Goal: Task Accomplishment & Management: Use online tool/utility

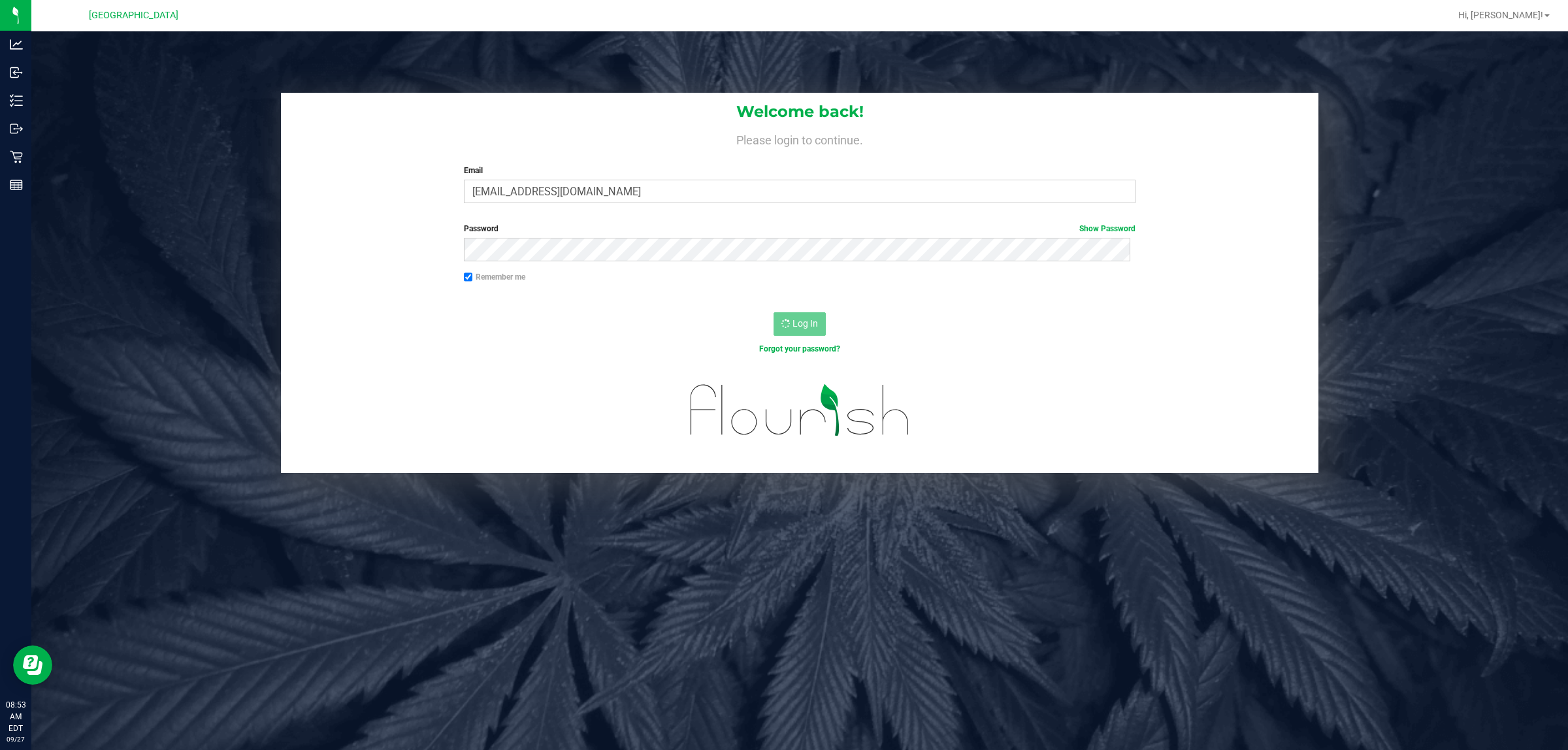
drag, startPoint x: 37, startPoint y: 2, endPoint x: 255, endPoint y: 511, distance: 553.7
click at [278, 624] on div "Welcome back! Please login to continue. Email juperez@liveparallel.com Required…" at bounding box center [799, 407] width 1536 height 750
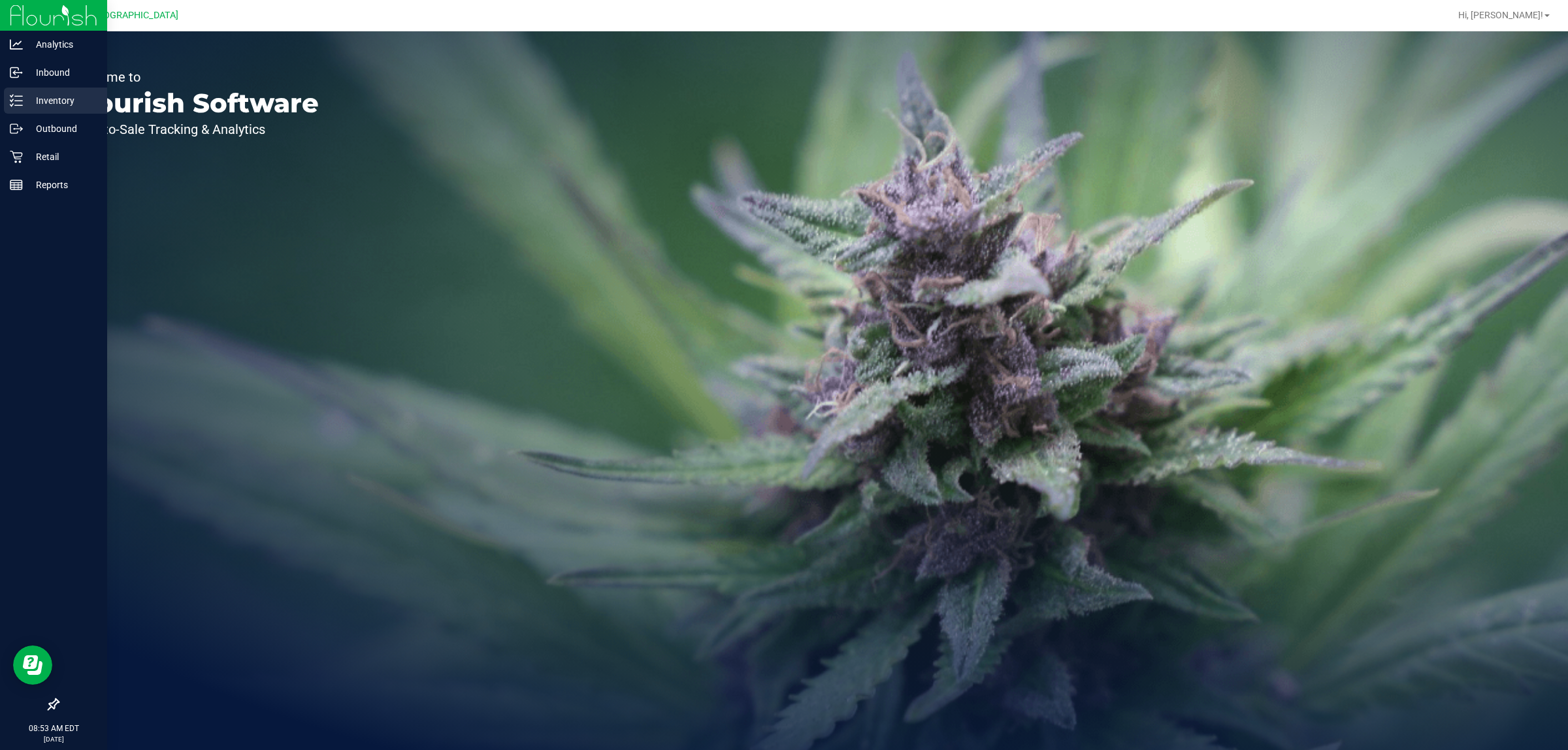
click at [57, 102] on p "Inventory" at bounding box center [62, 100] width 78 height 16
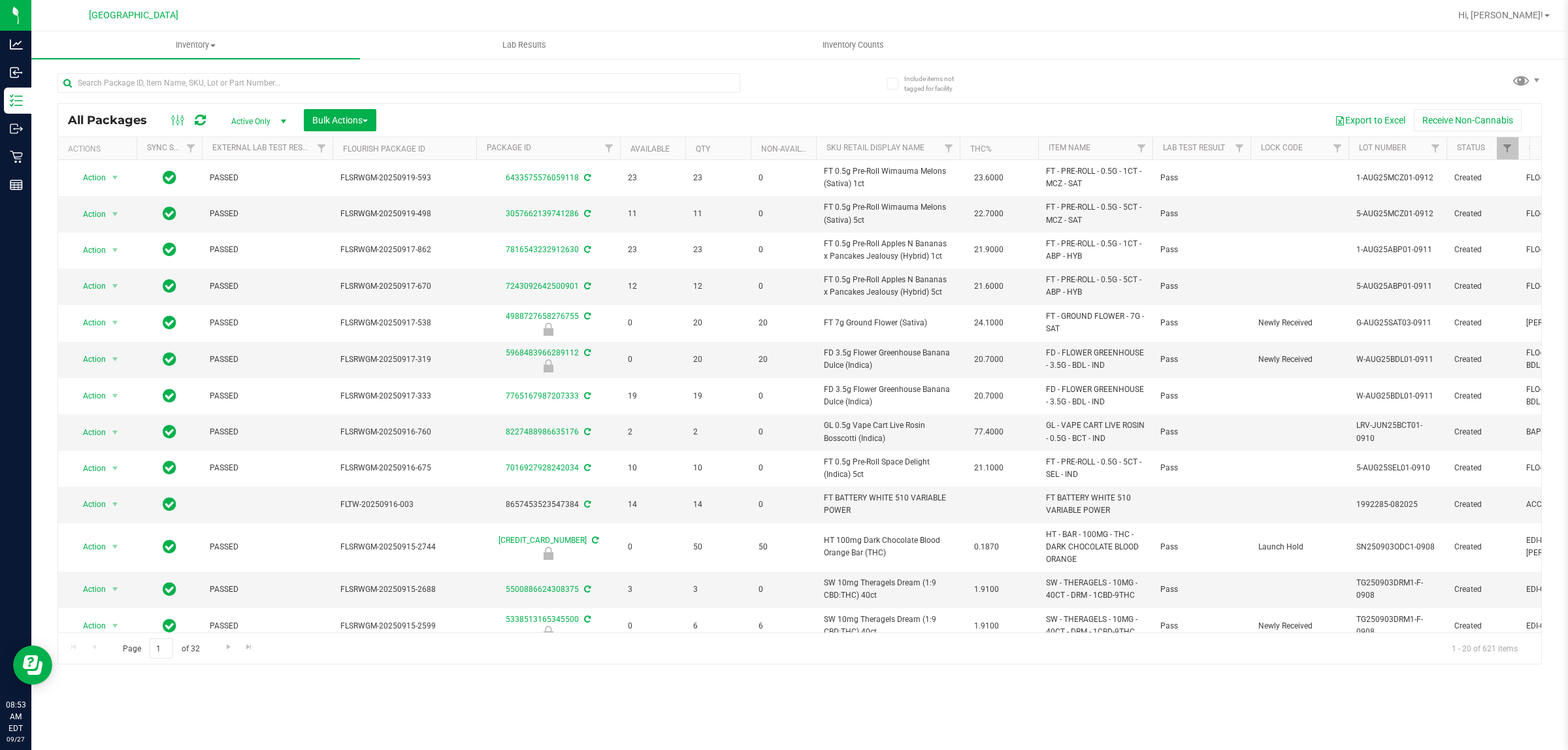
click at [687, 693] on div "Inventory All packages All inventory Waste log Create inventory Lab Results Inv…" at bounding box center [799, 391] width 1536 height 719
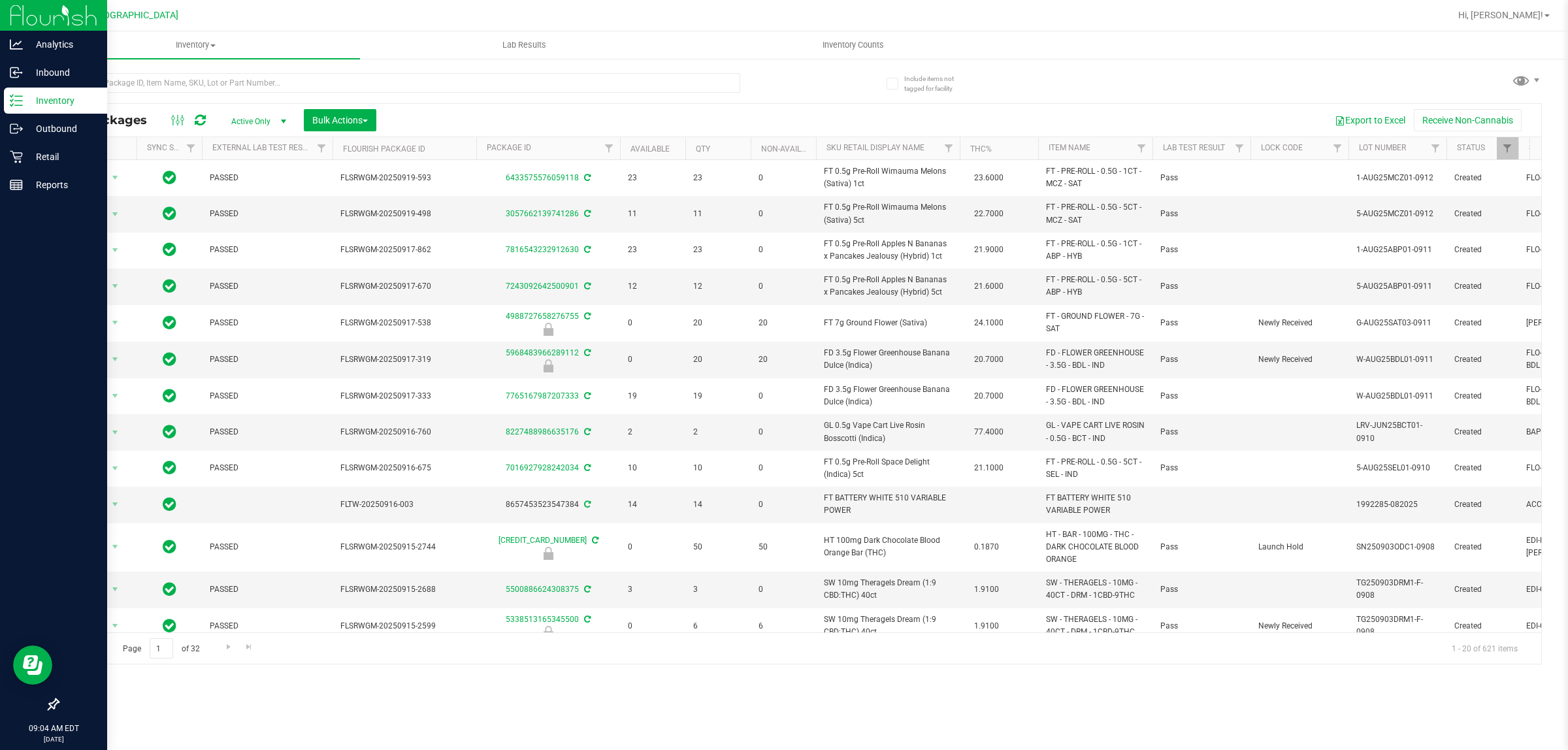
click at [83, 98] on p "Inventory" at bounding box center [62, 100] width 78 height 16
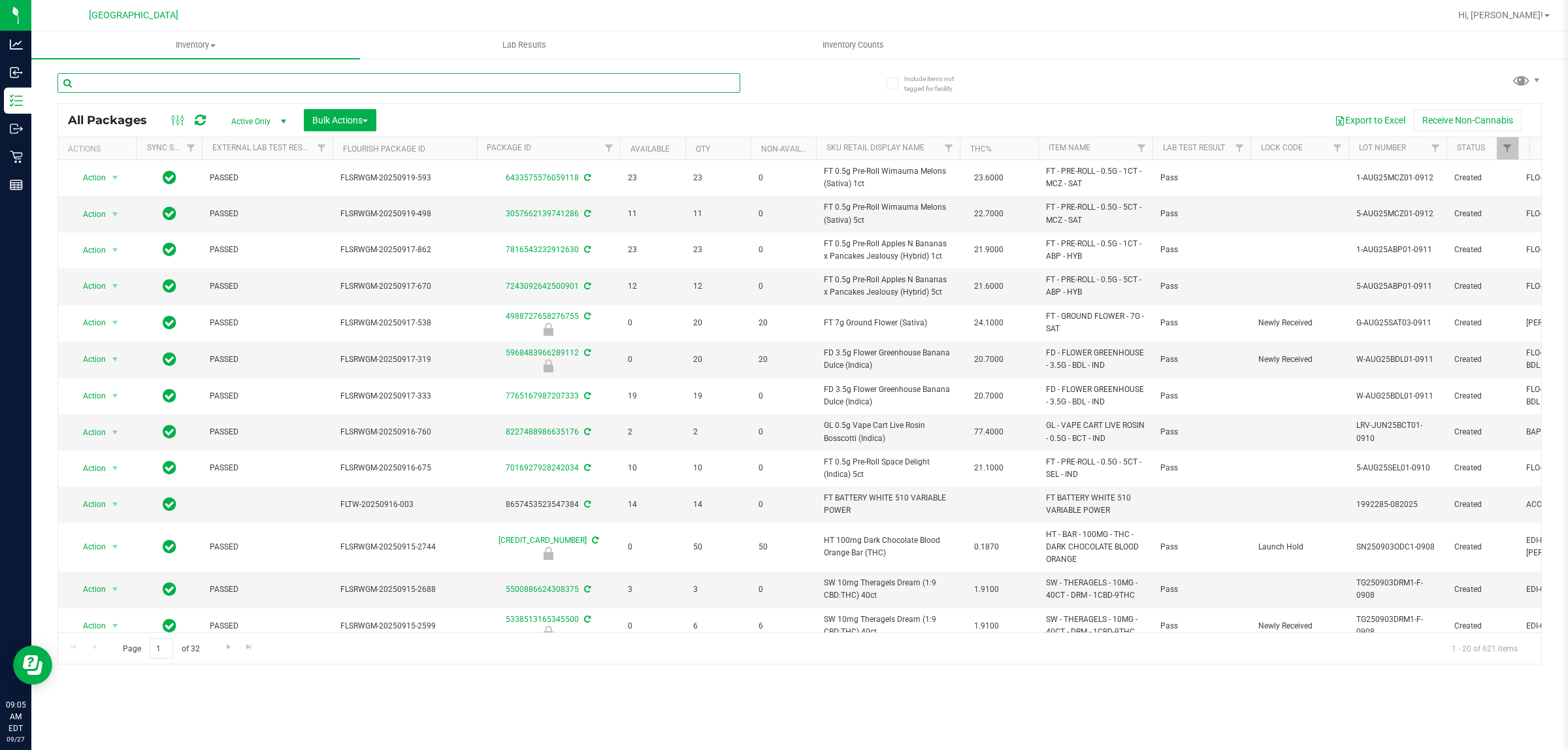
click at [330, 77] on input "text" at bounding box center [398, 83] width 683 height 20
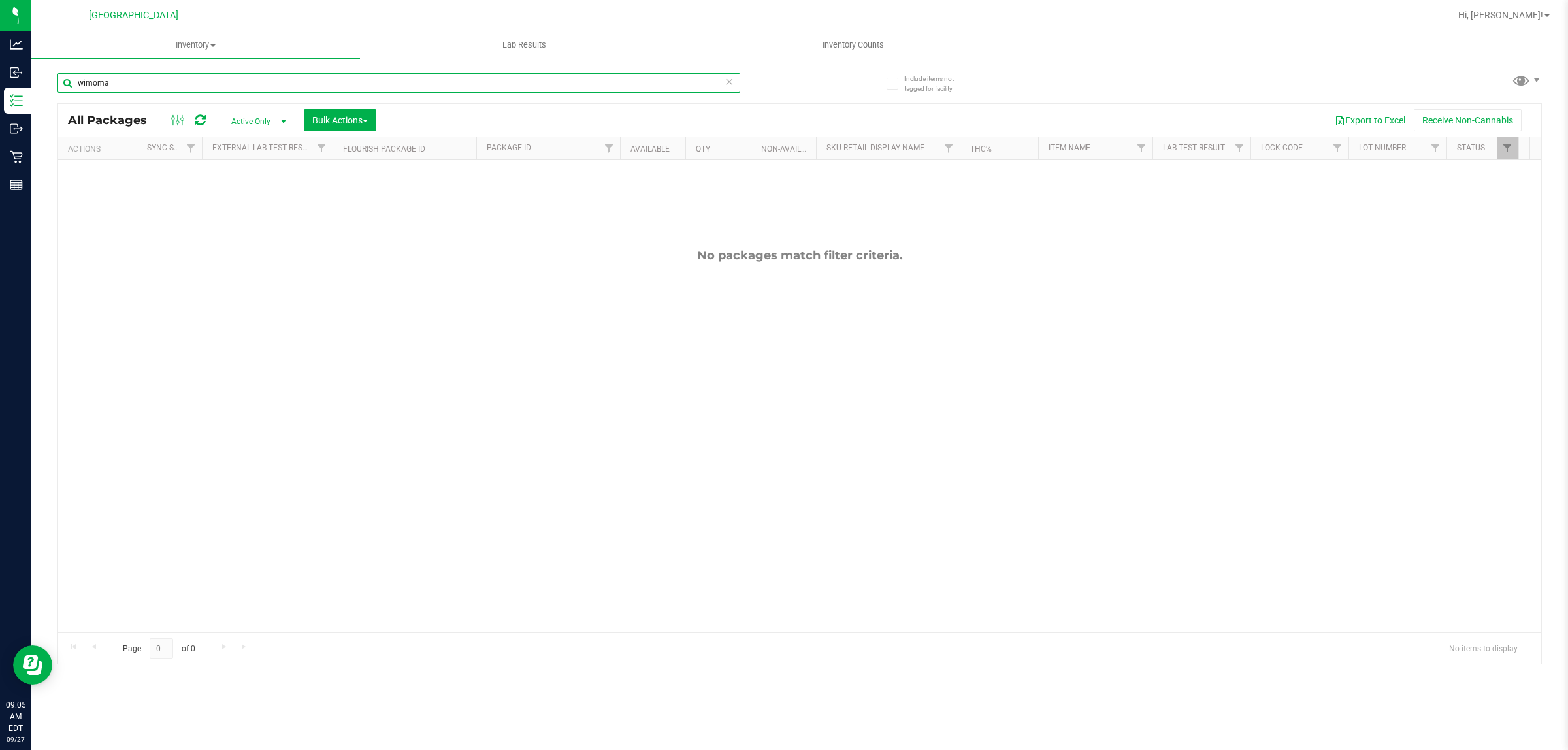
drag, startPoint x: 200, startPoint y: 81, endPoint x: 181, endPoint y: 72, distance: 21.0
click at [181, 73] on input "wimoma" at bounding box center [398, 83] width 683 height 20
drag, startPoint x: 172, startPoint y: 75, endPoint x: 69, endPoint y: 79, distance: 103.1
click at [69, 79] on input "wimoma" at bounding box center [398, 83] width 683 height 20
click at [155, 81] on input "wimoma" at bounding box center [398, 83] width 683 height 20
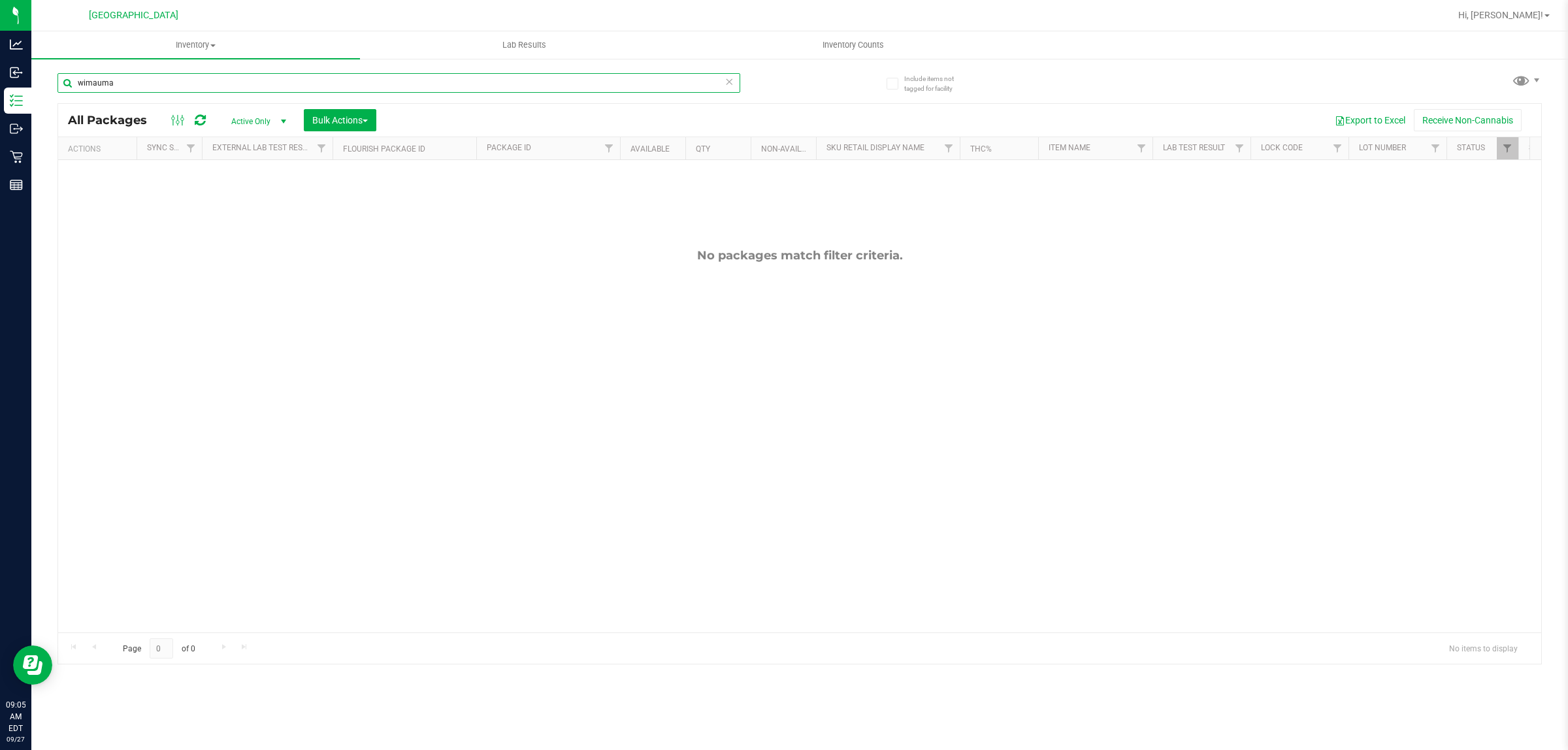
type input "wimauma"
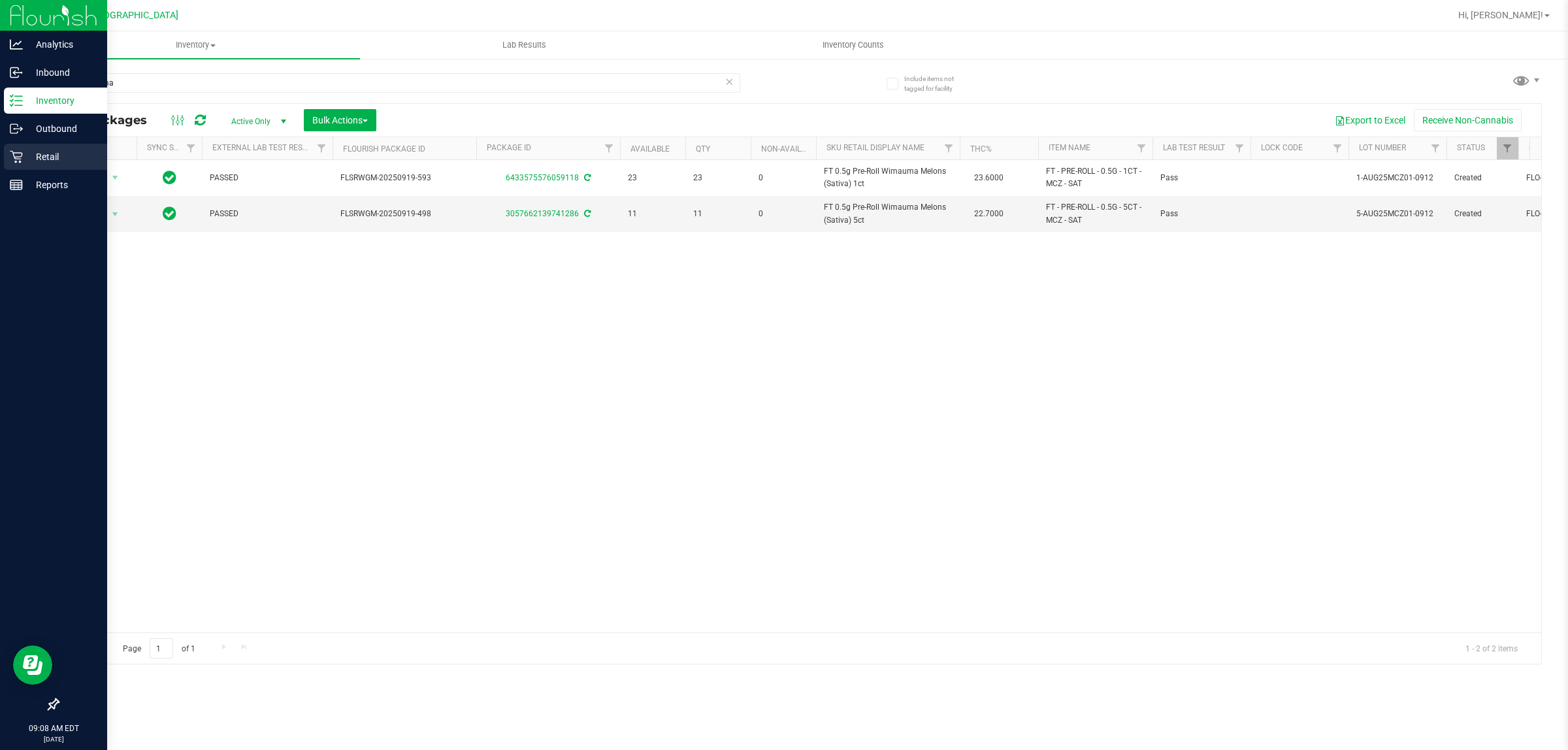
click at [61, 151] on p "Retail" at bounding box center [62, 157] width 78 height 16
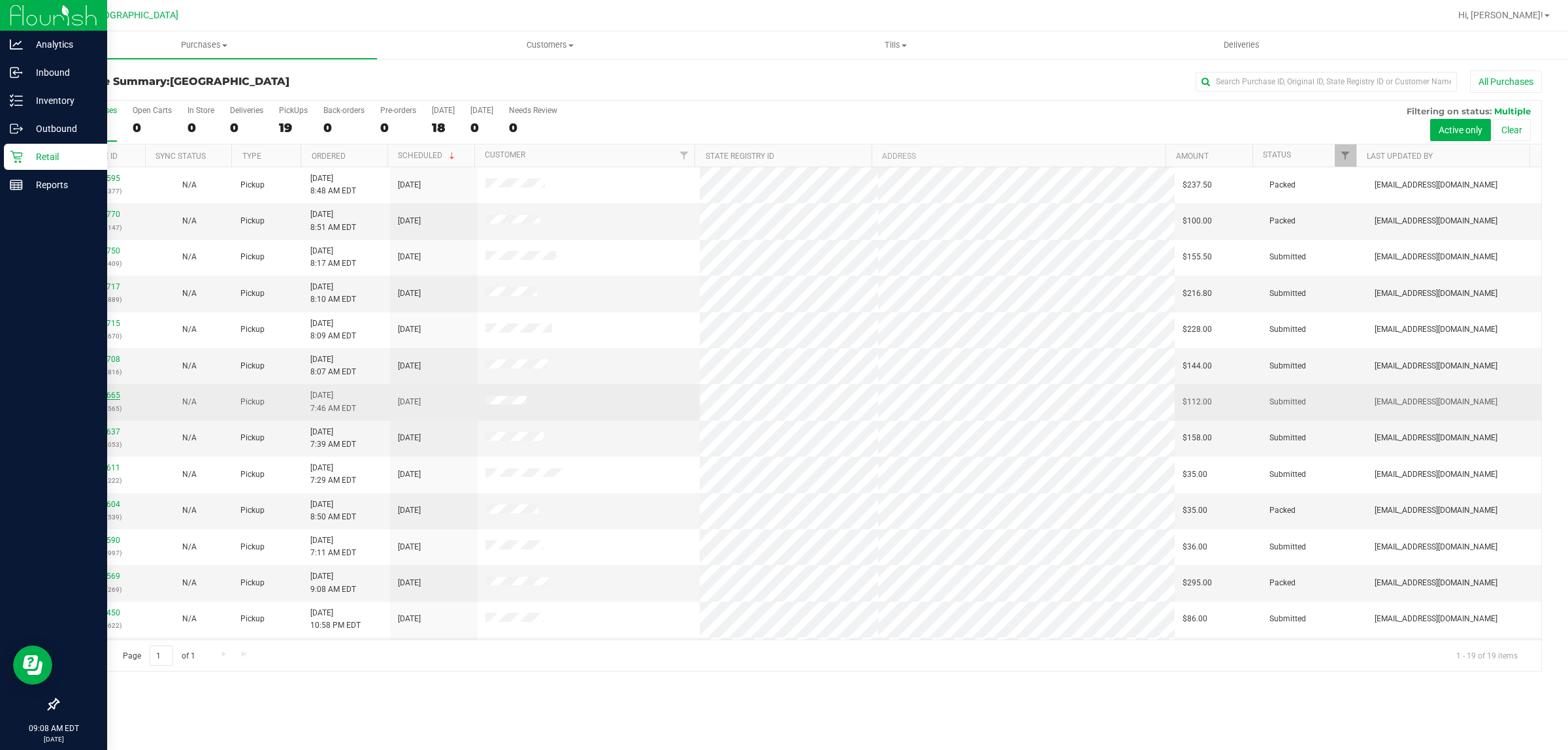
click at [99, 397] on link "12012665" at bounding box center [102, 395] width 37 height 9
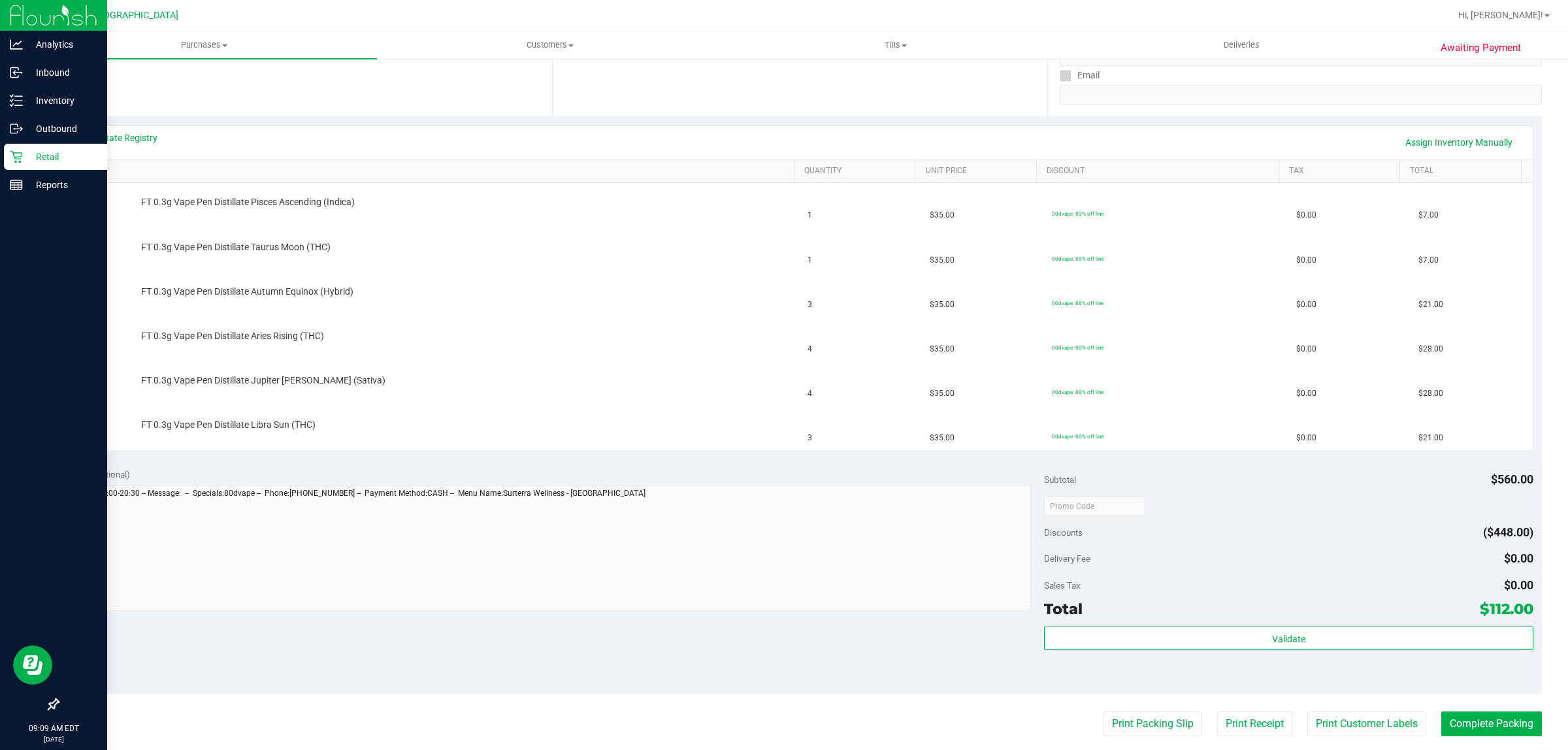
scroll to position [265, 0]
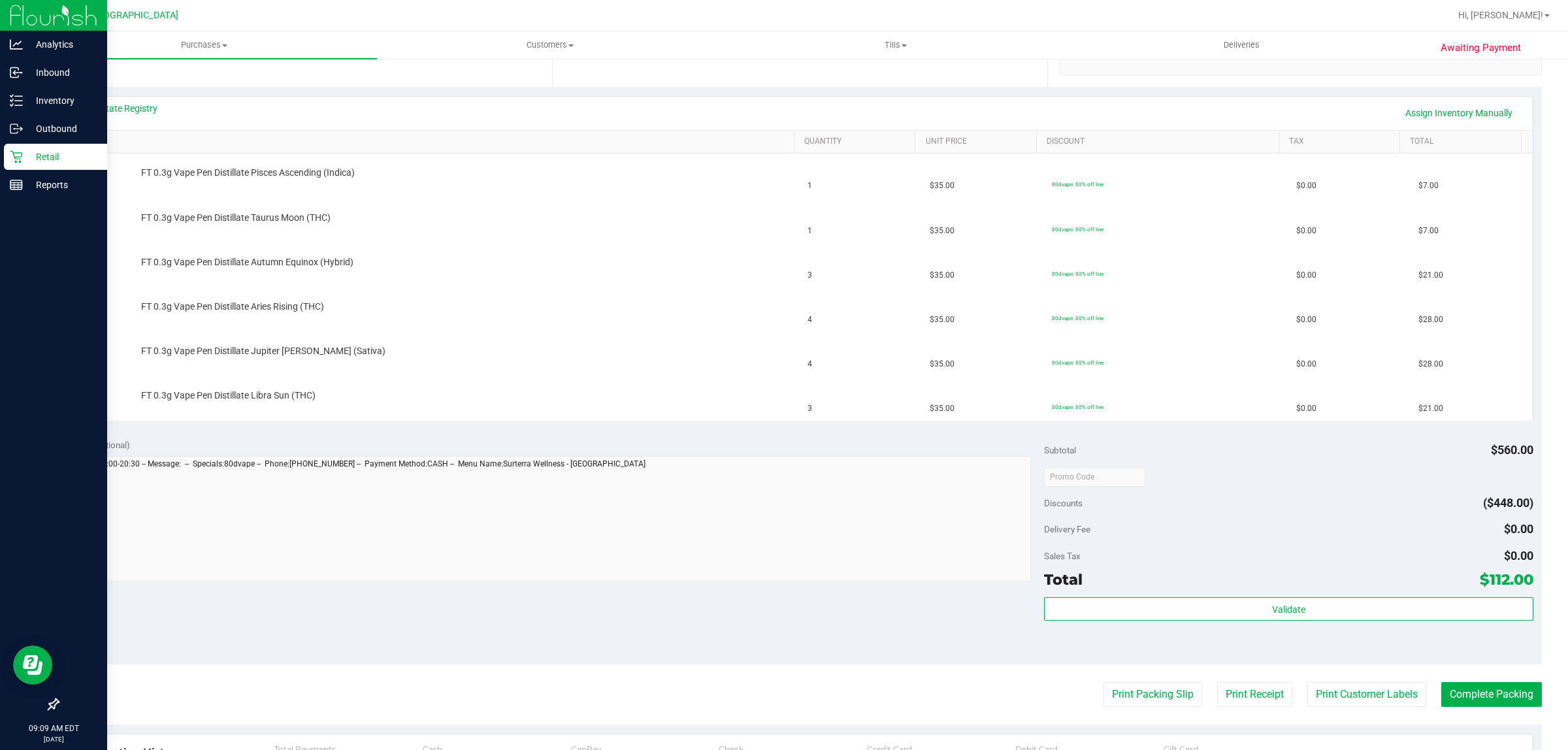
click at [595, 443] on div "Notes (optional)" at bounding box center [556, 444] width 978 height 13
click at [459, 598] on div "Notes (optional) Subtotal $560.00 Discounts ($448.00) Delivery Fee $0.00 Sales …" at bounding box center [799, 547] width 1484 height 235
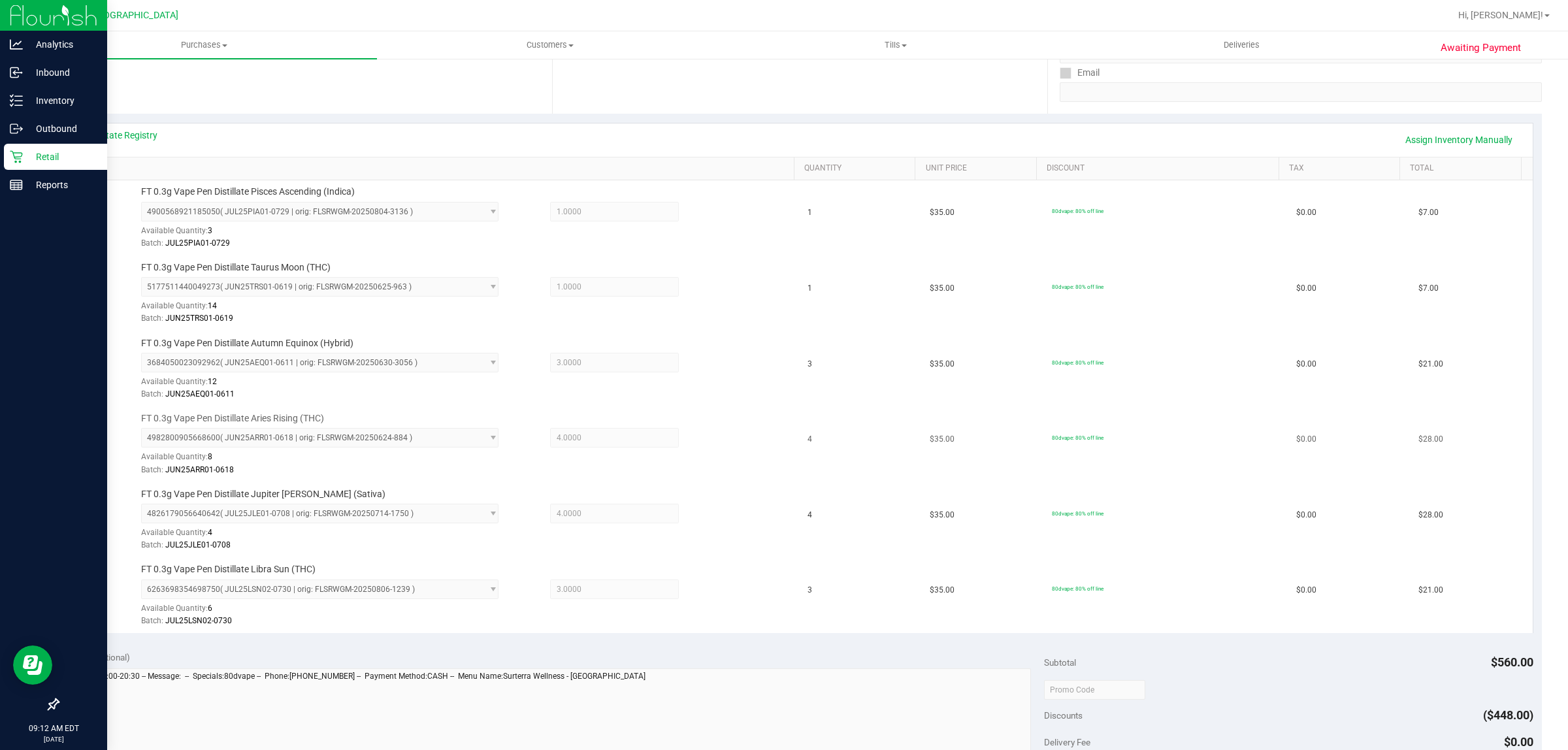
scroll to position [511, 0]
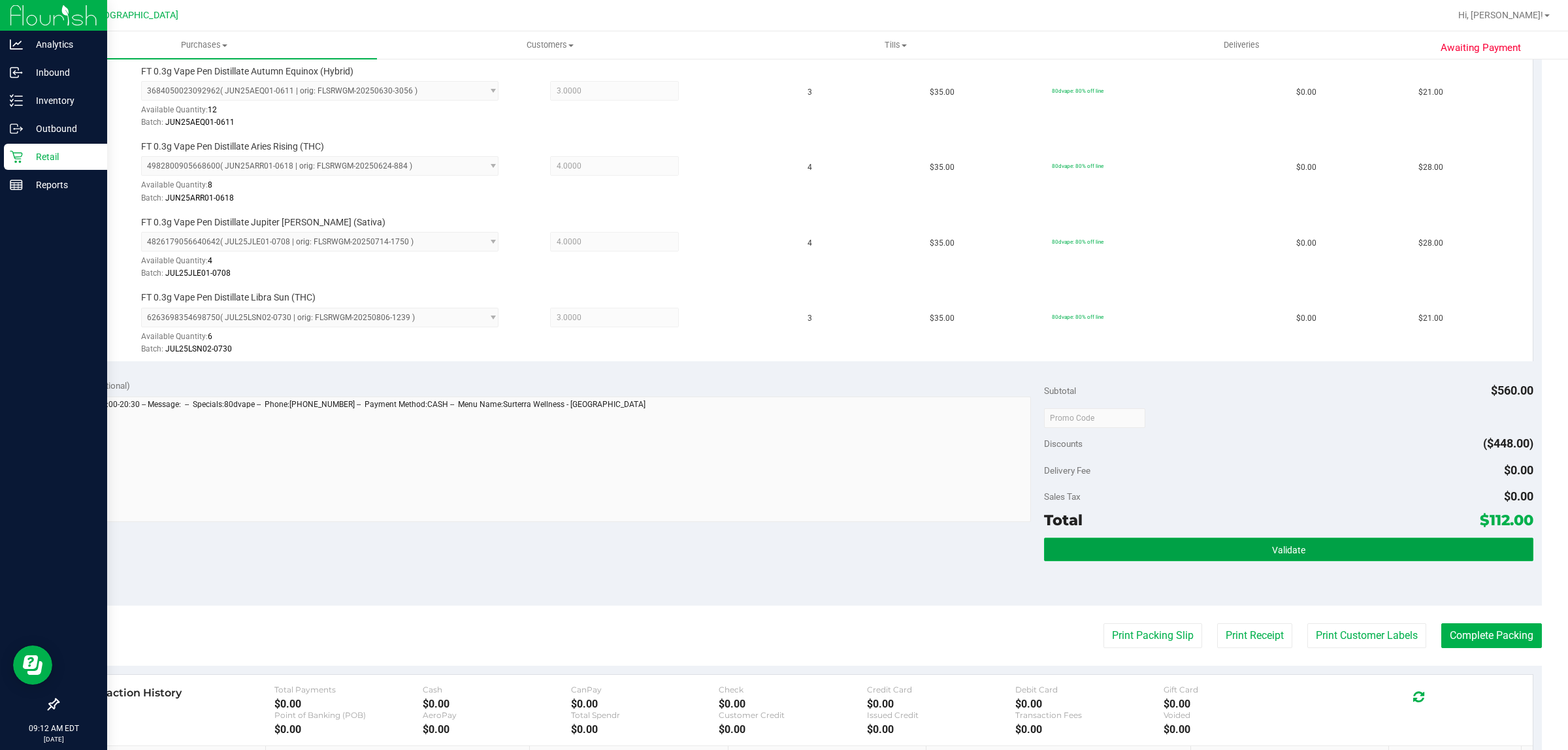
click at [1060, 554] on button "Validate" at bounding box center [1288, 549] width 489 height 23
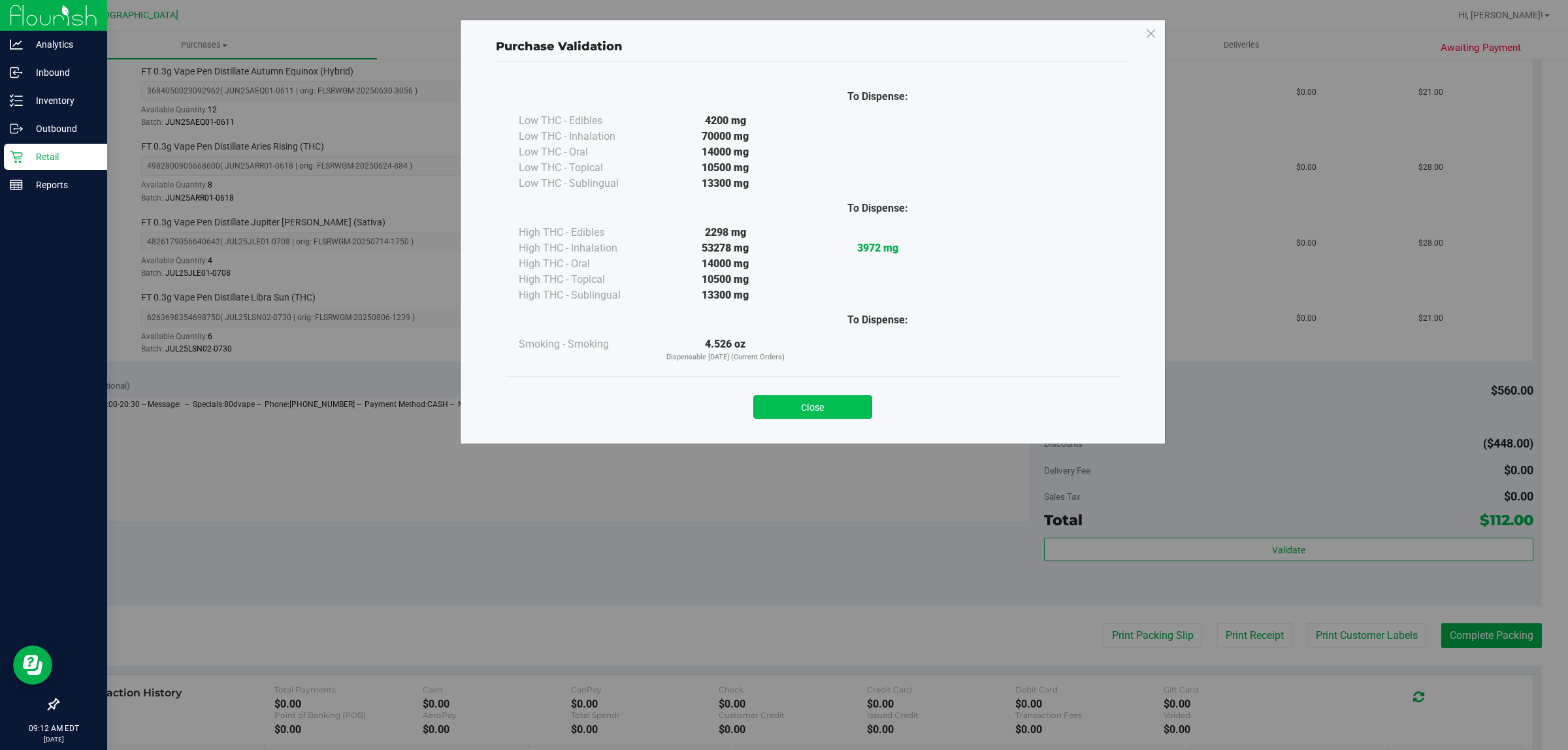
click at [801, 415] on button "Close" at bounding box center [813, 407] width 119 height 23
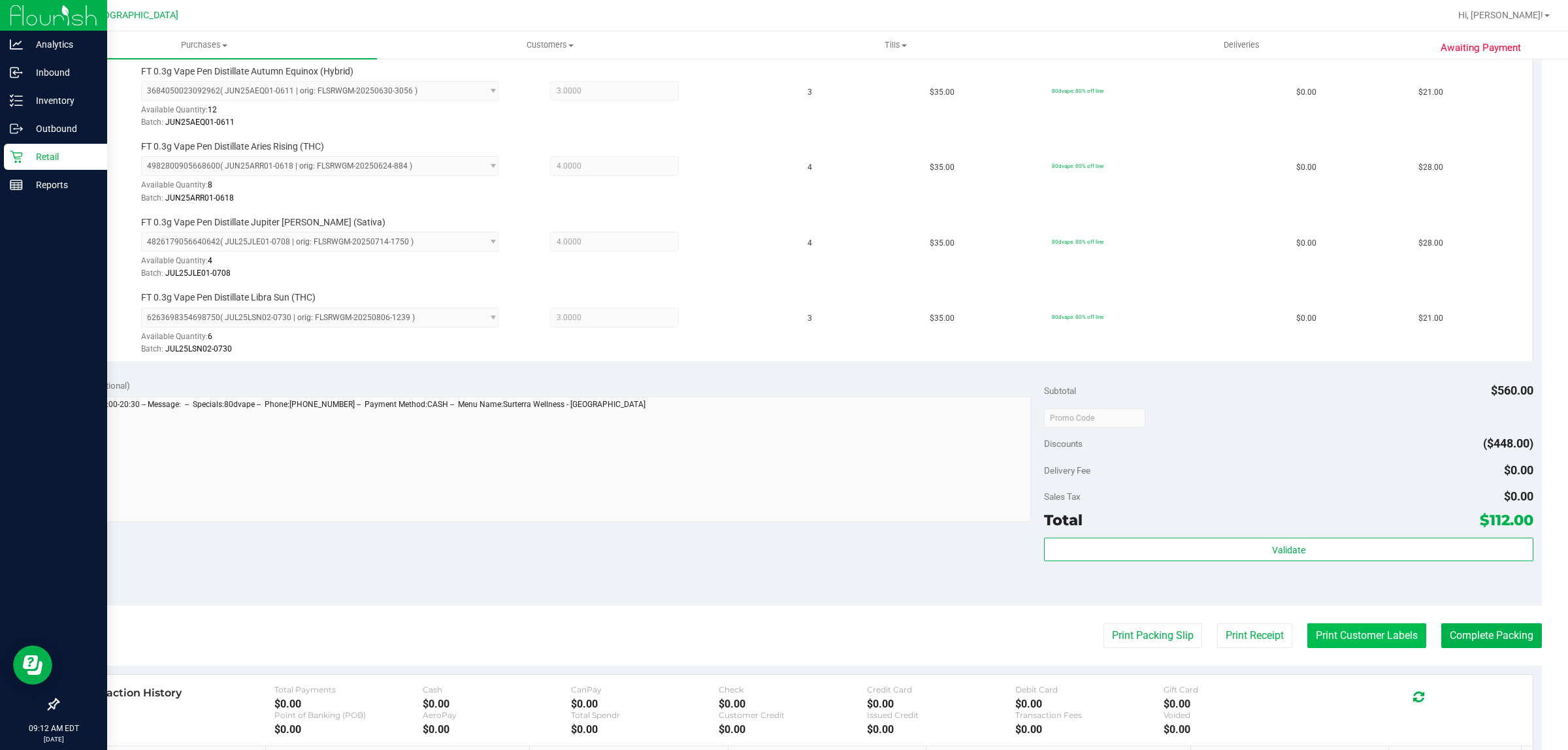
click at [1344, 646] on button "Print Customer Labels" at bounding box center [1367, 636] width 119 height 25
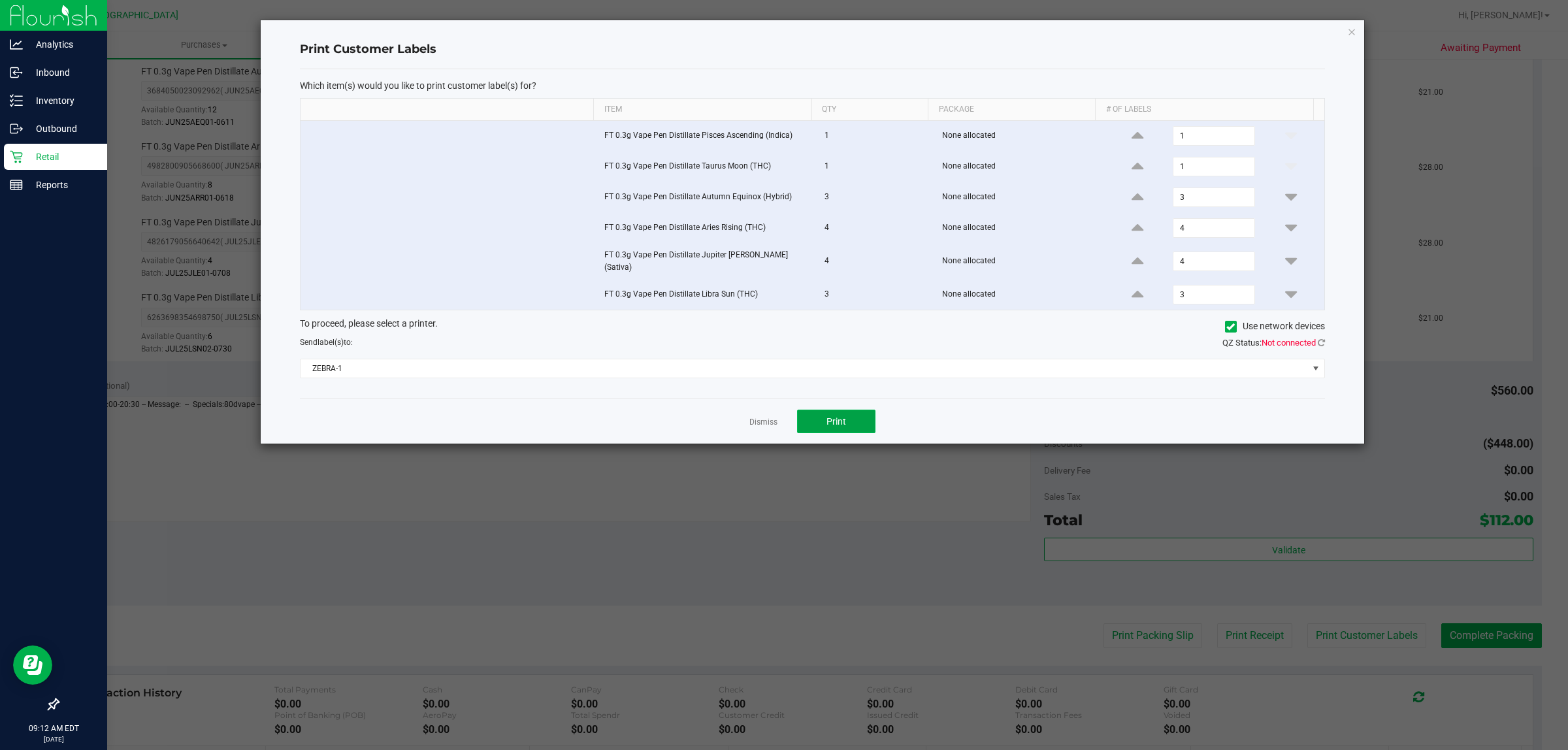
click at [849, 410] on button "Print" at bounding box center [836, 421] width 78 height 23
click at [690, 367] on span "ZEBRA-1" at bounding box center [804, 368] width 1007 height 18
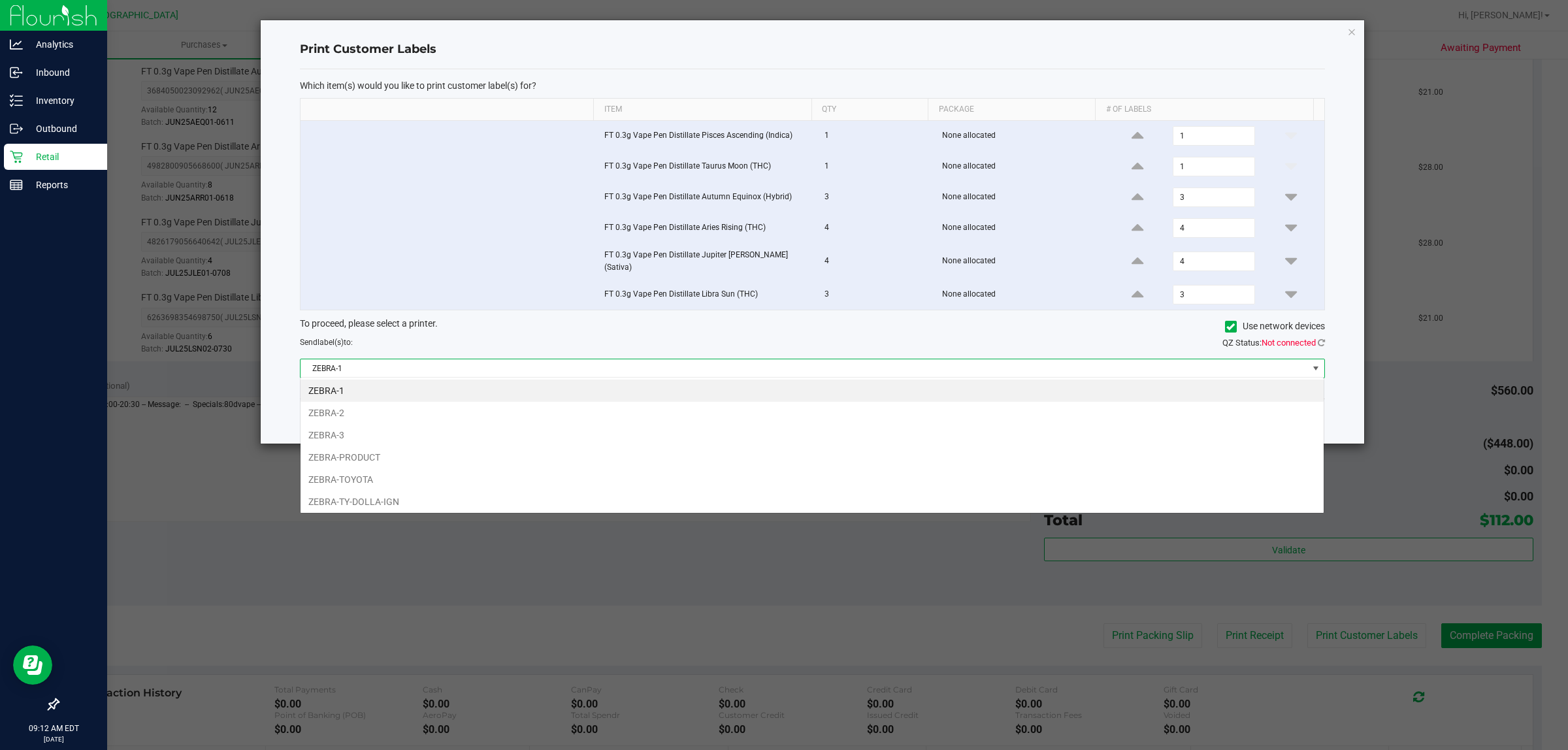
scroll to position [20, 1025]
click at [703, 479] on li "ZEBRA-TOYOTA" at bounding box center [811, 480] width 1023 height 23
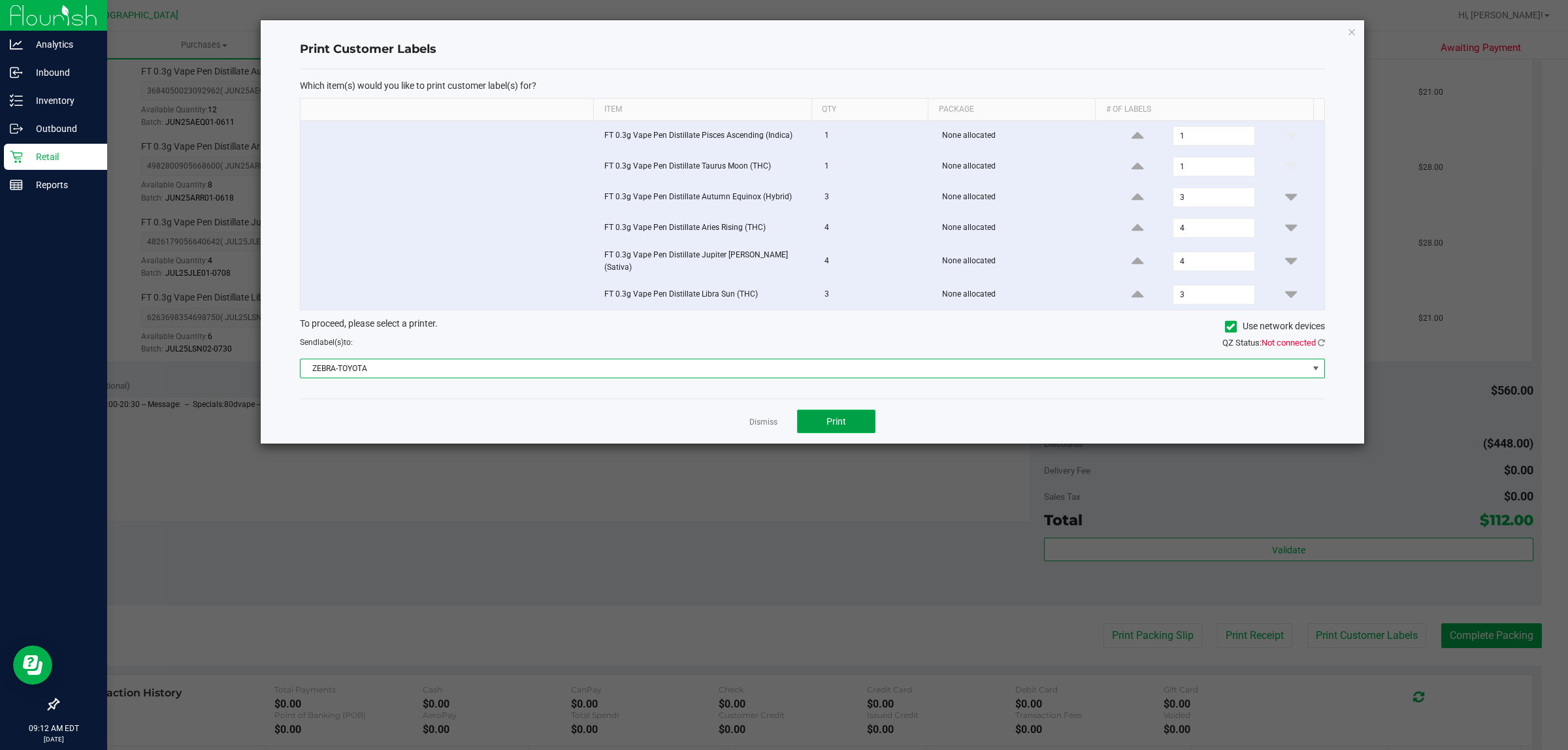
click at [863, 418] on button "Print" at bounding box center [836, 421] width 78 height 23
click at [769, 422] on link "Dismiss" at bounding box center [763, 422] width 28 height 11
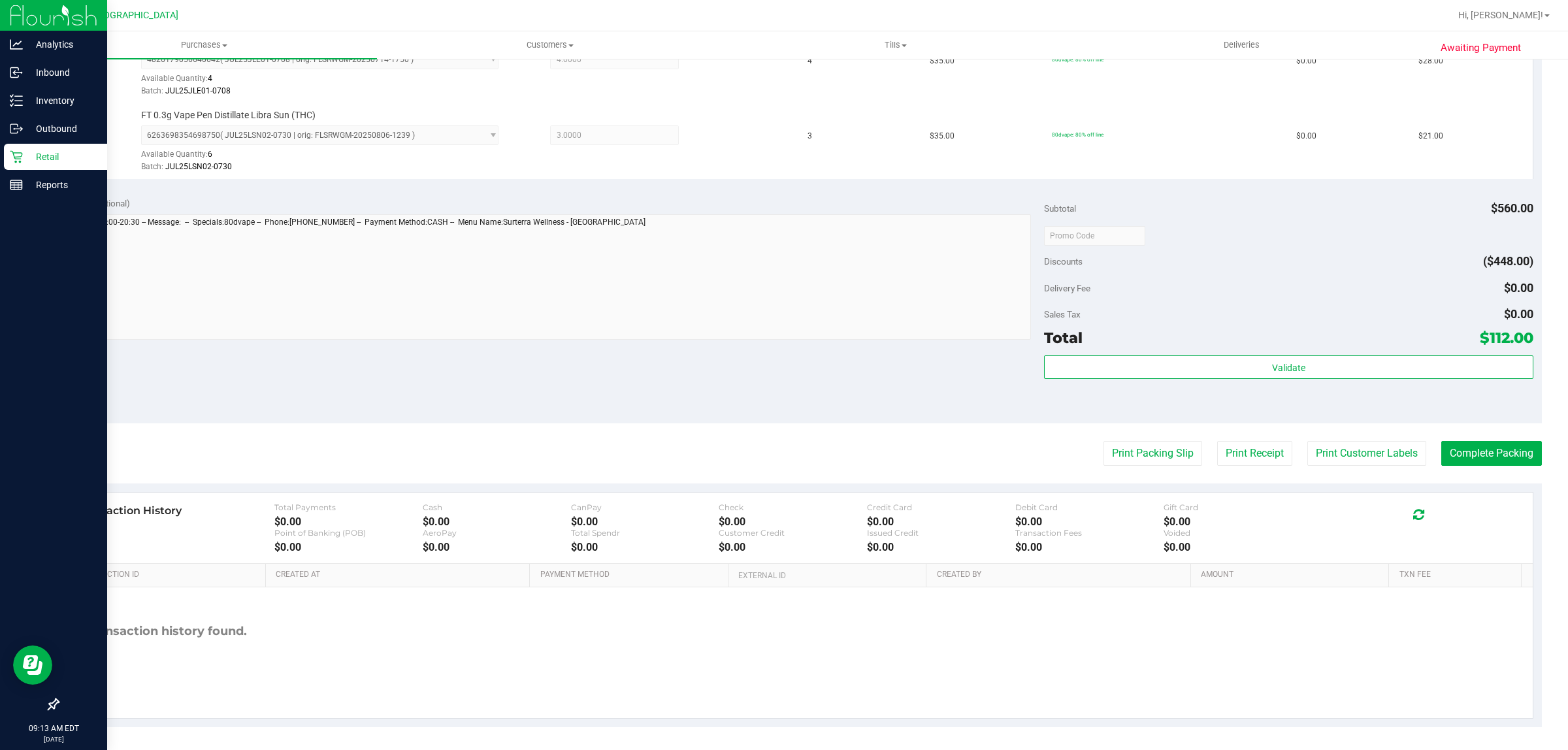
scroll to position [697, 0]
click at [1455, 448] on button "Complete Packing" at bounding box center [1492, 450] width 101 height 25
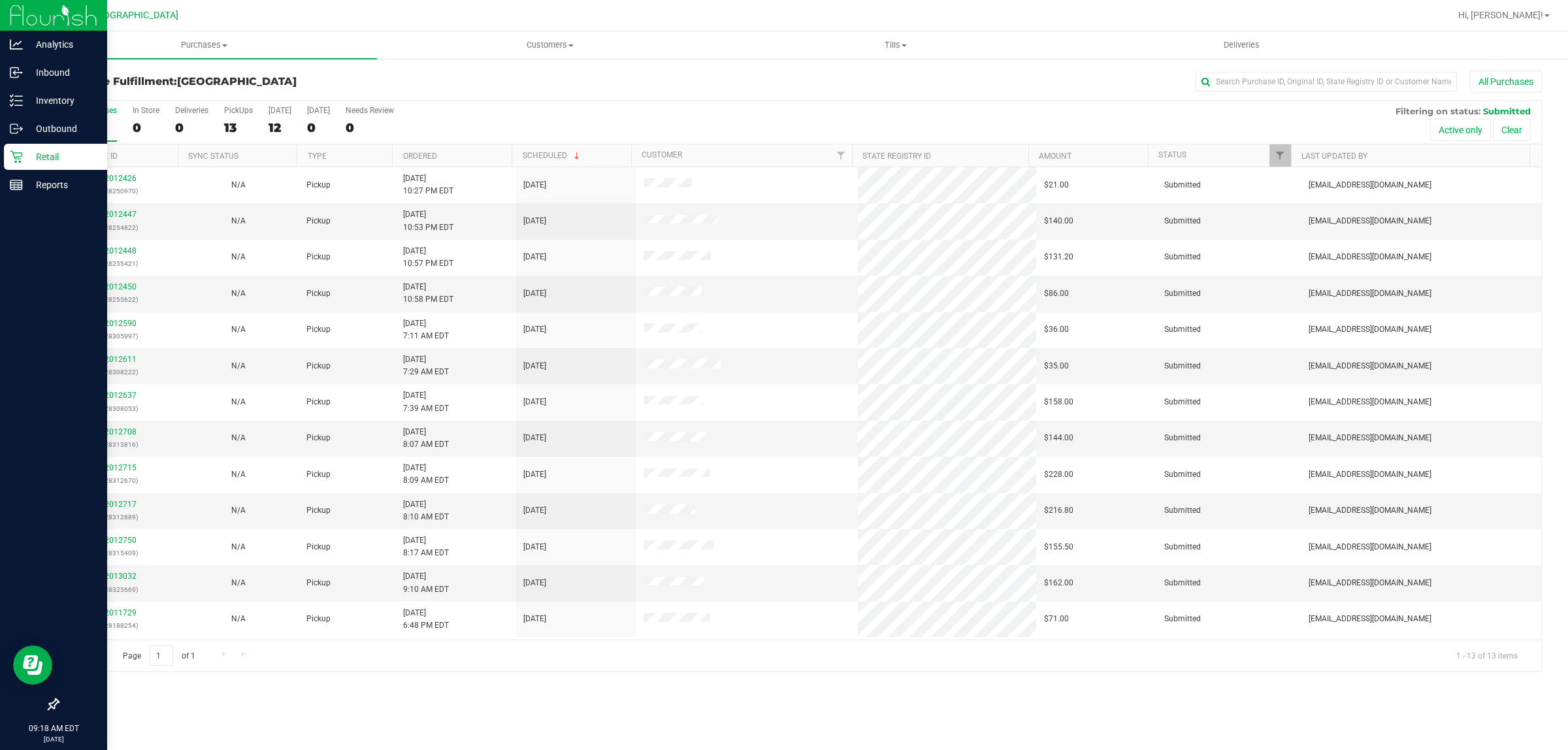
click at [51, 161] on p "Retail" at bounding box center [62, 157] width 78 height 16
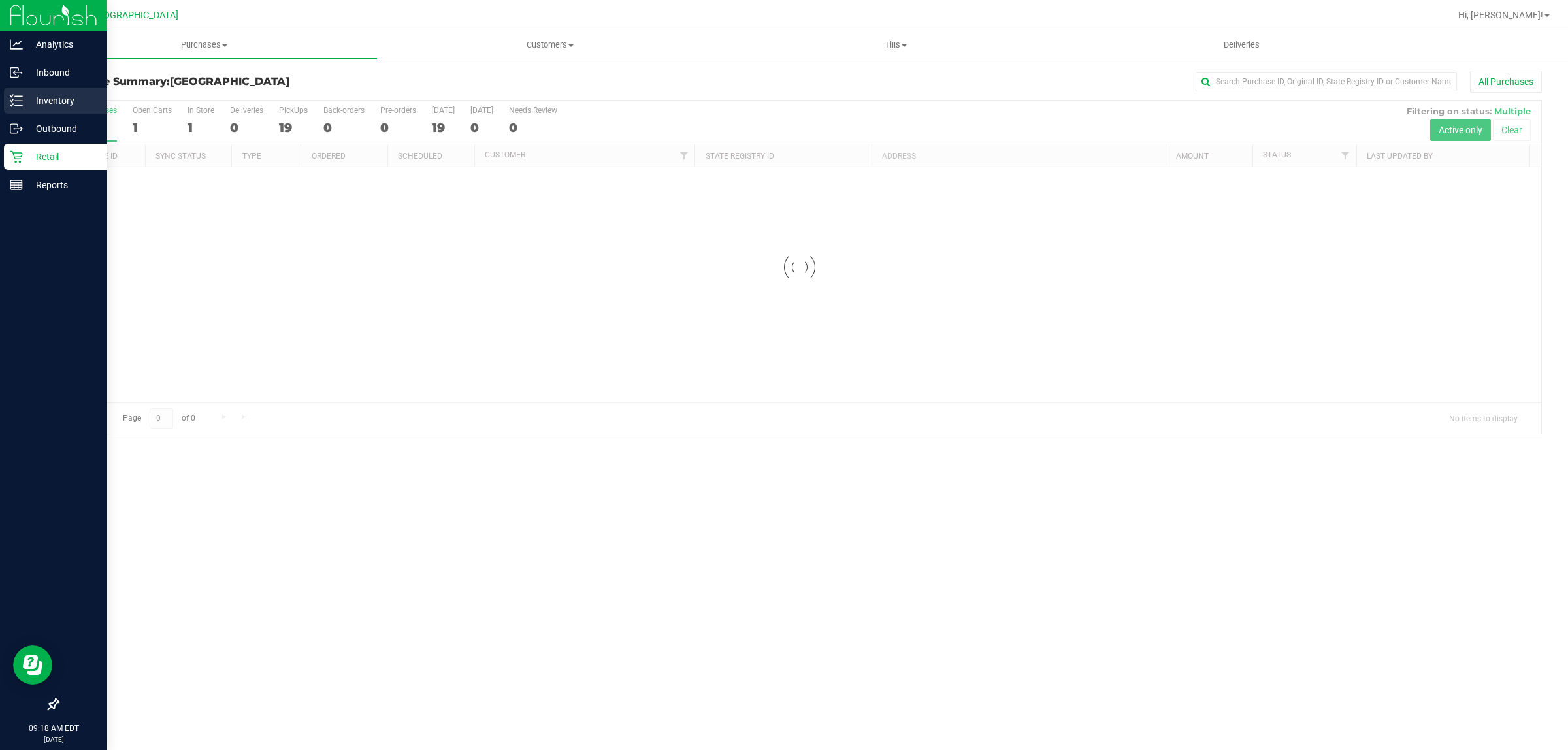
click at [18, 99] on icon at bounding box center [16, 100] width 13 height 13
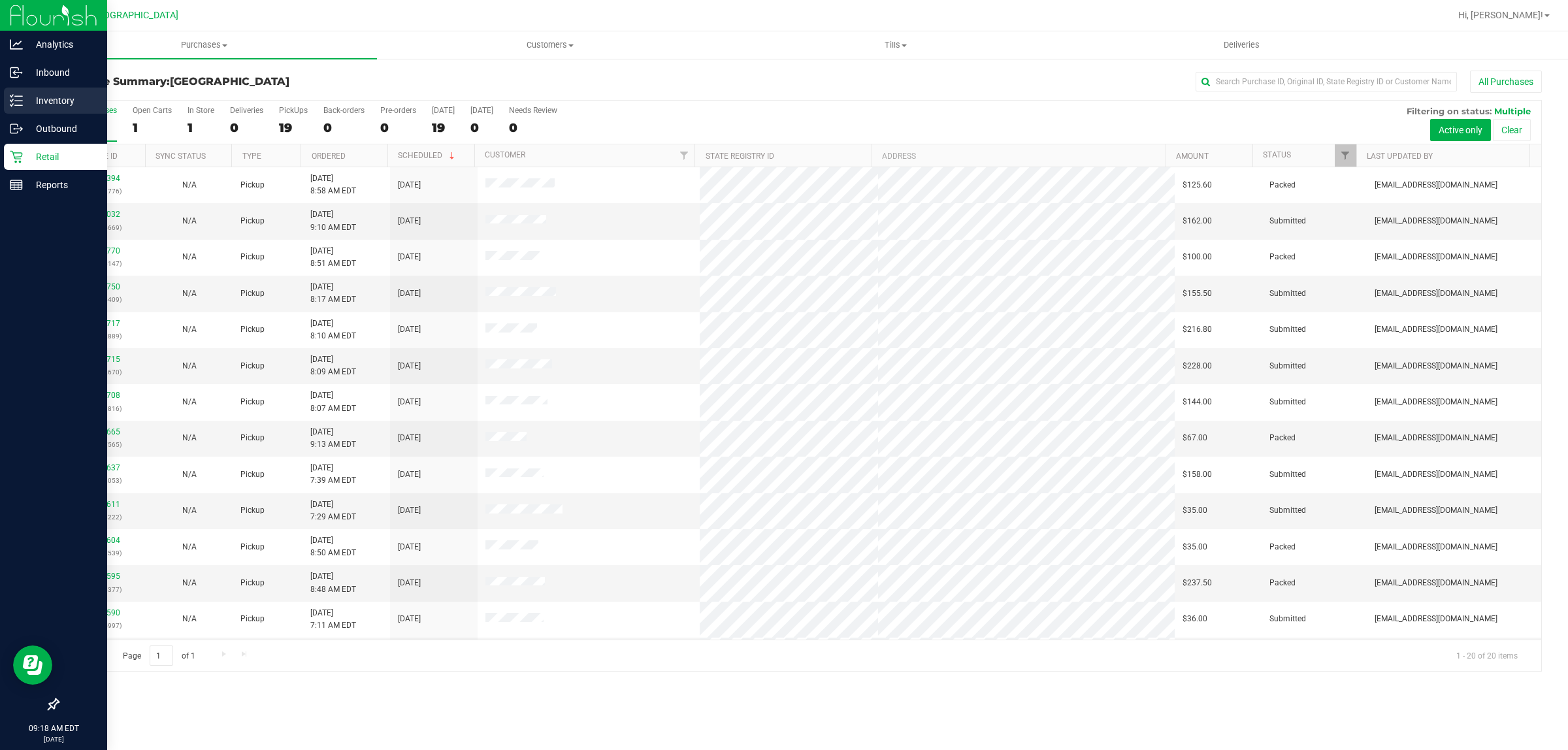
click at [23, 99] on p "Inventory" at bounding box center [62, 100] width 78 height 16
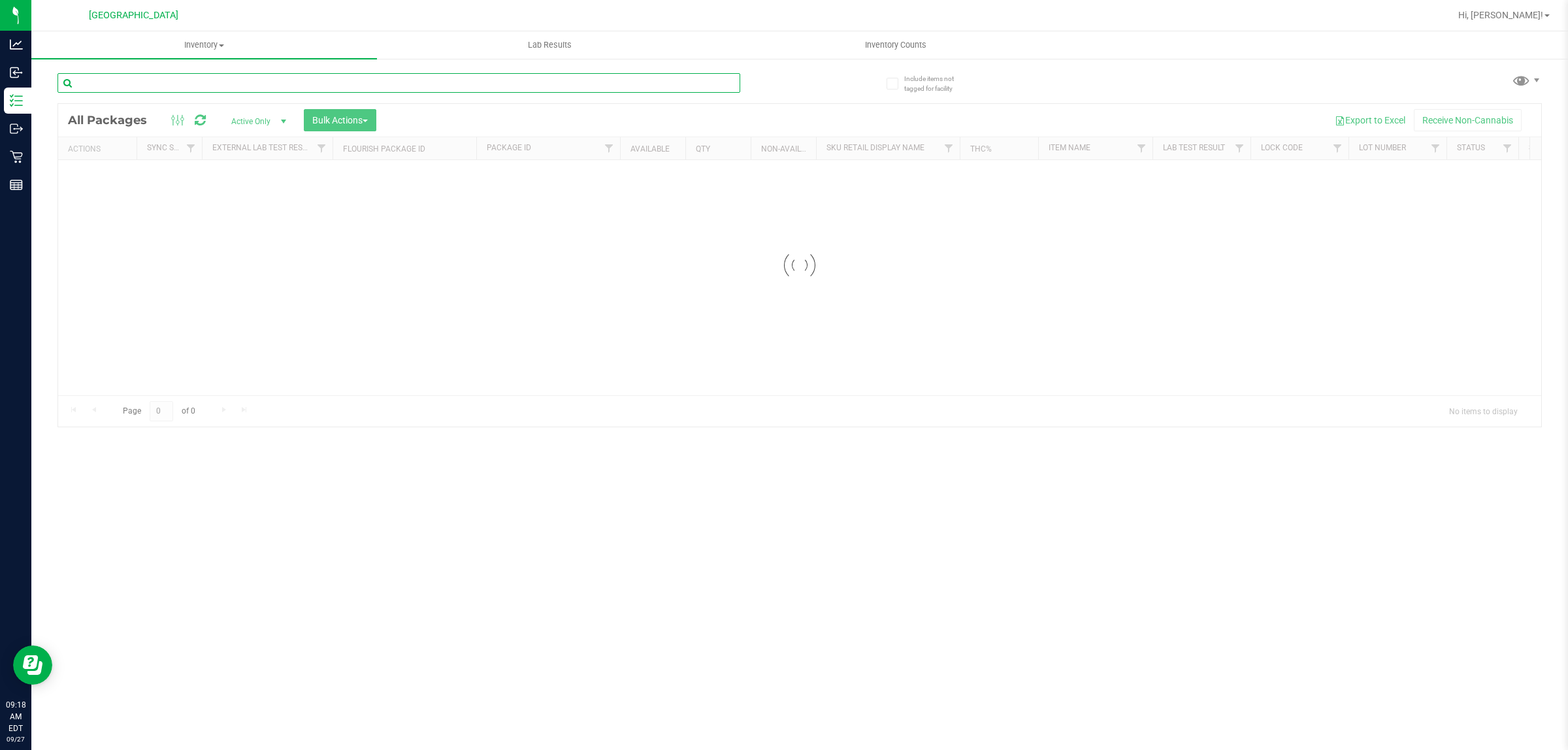
click at [129, 84] on input "text" at bounding box center [398, 83] width 683 height 20
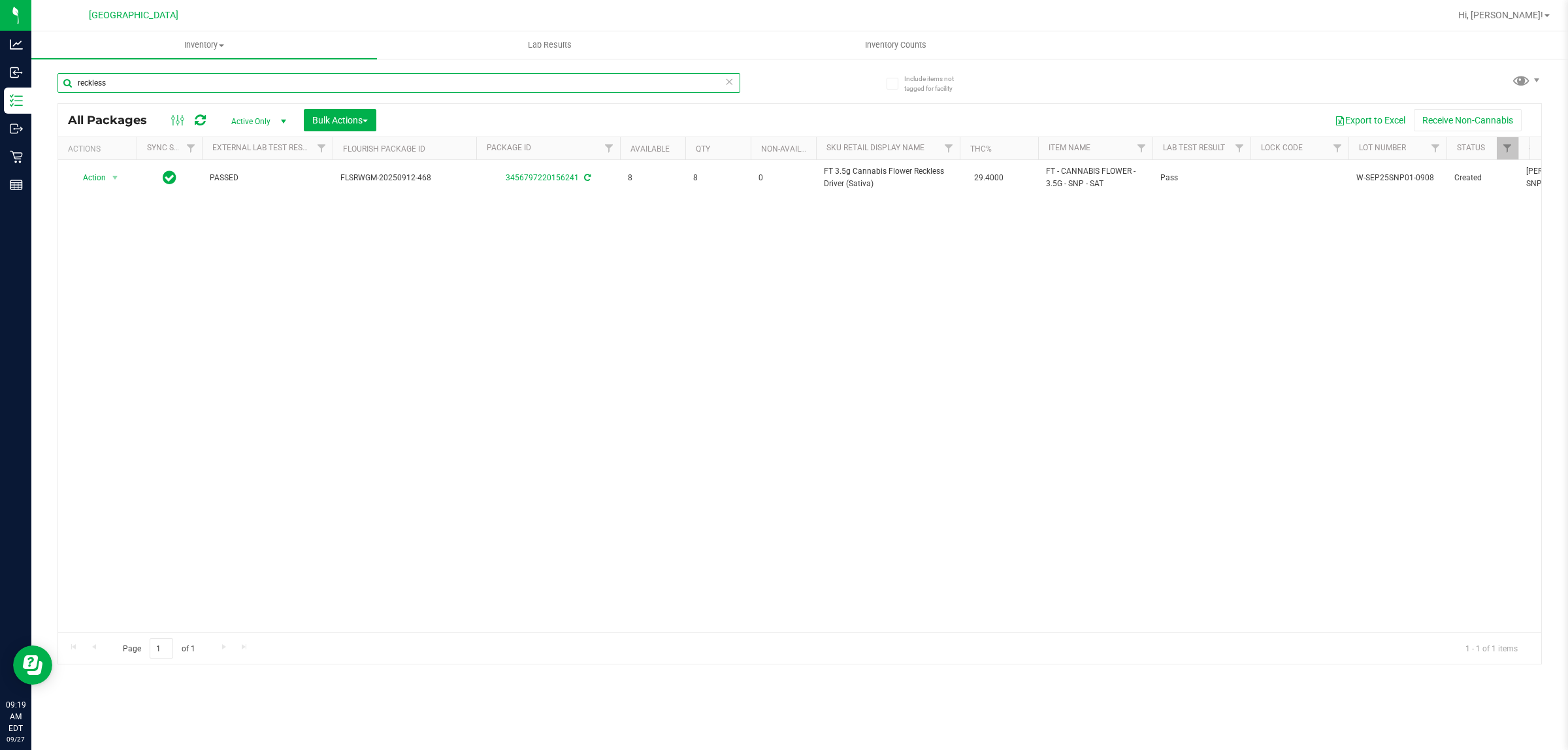
type input "reckless"
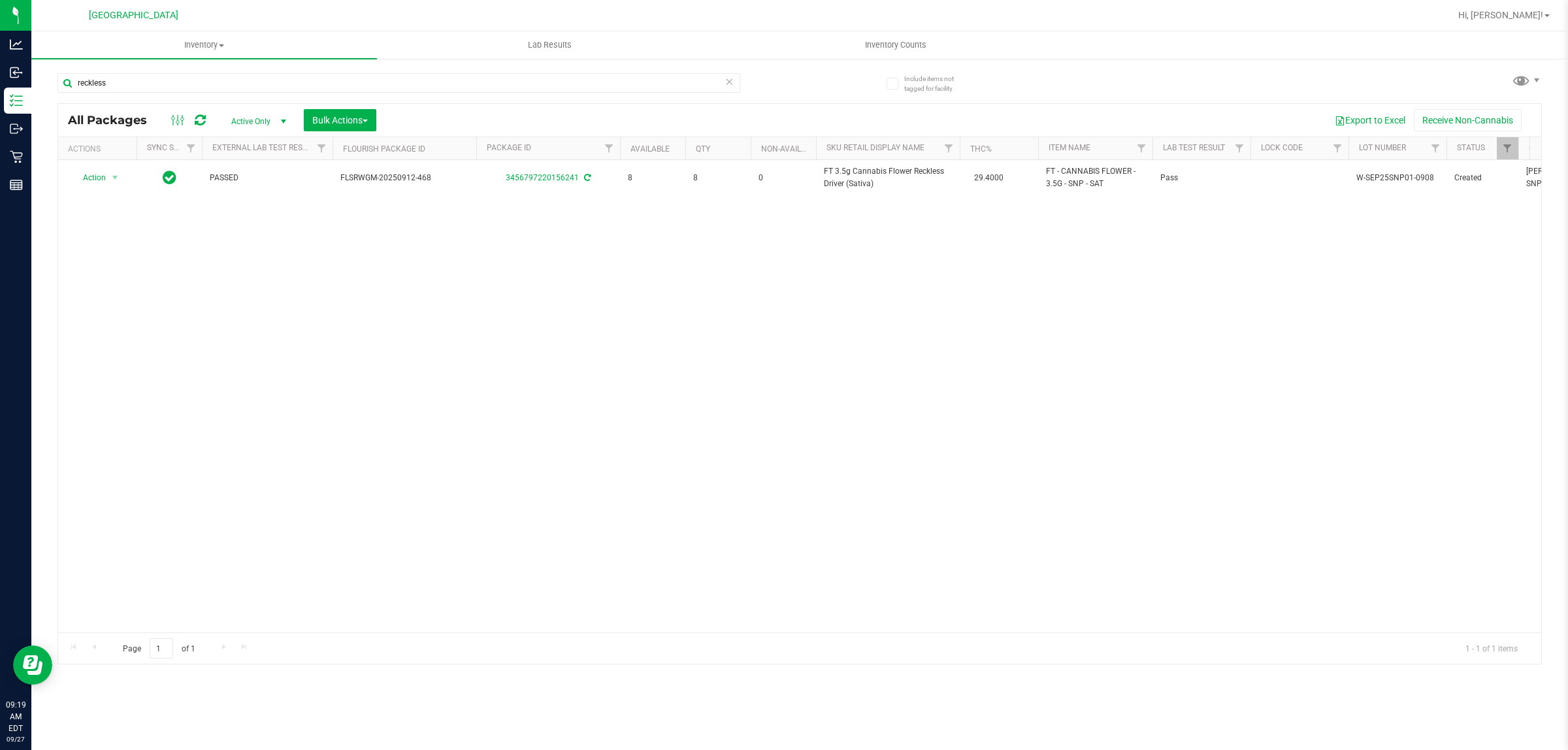
click at [729, 86] on icon at bounding box center [729, 81] width 9 height 16
